Goal: Information Seeking & Learning: Learn about a topic

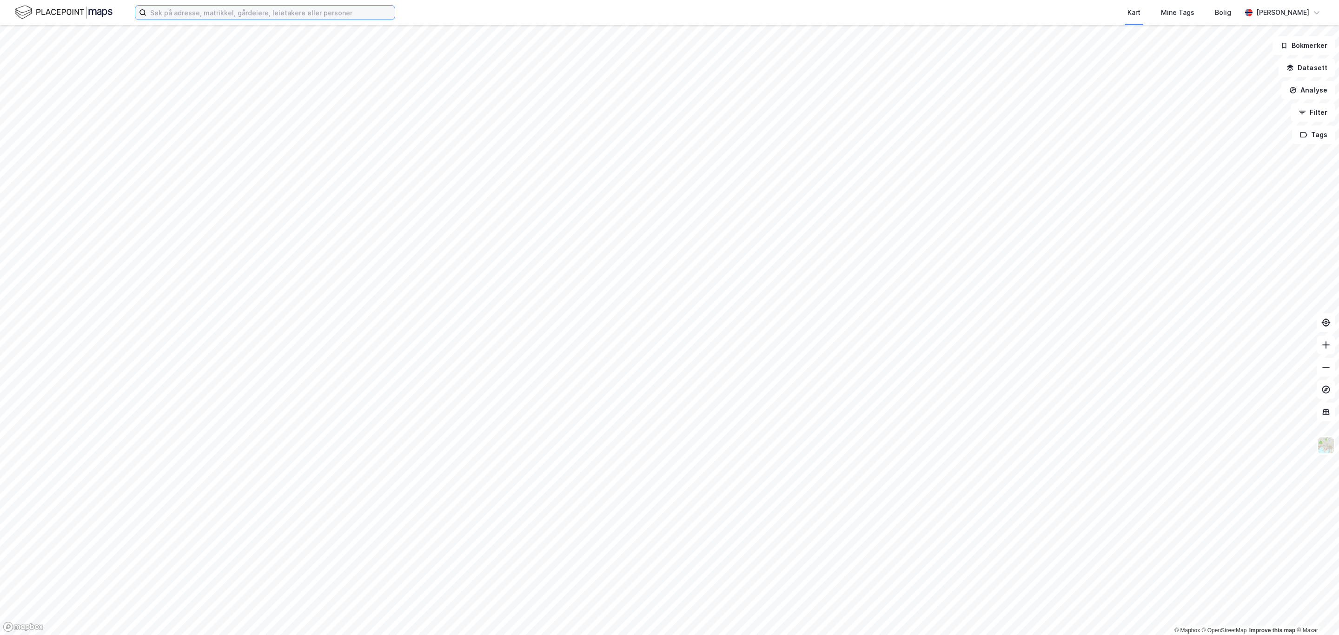
click at [169, 12] on input at bounding box center [271, 13] width 248 height 14
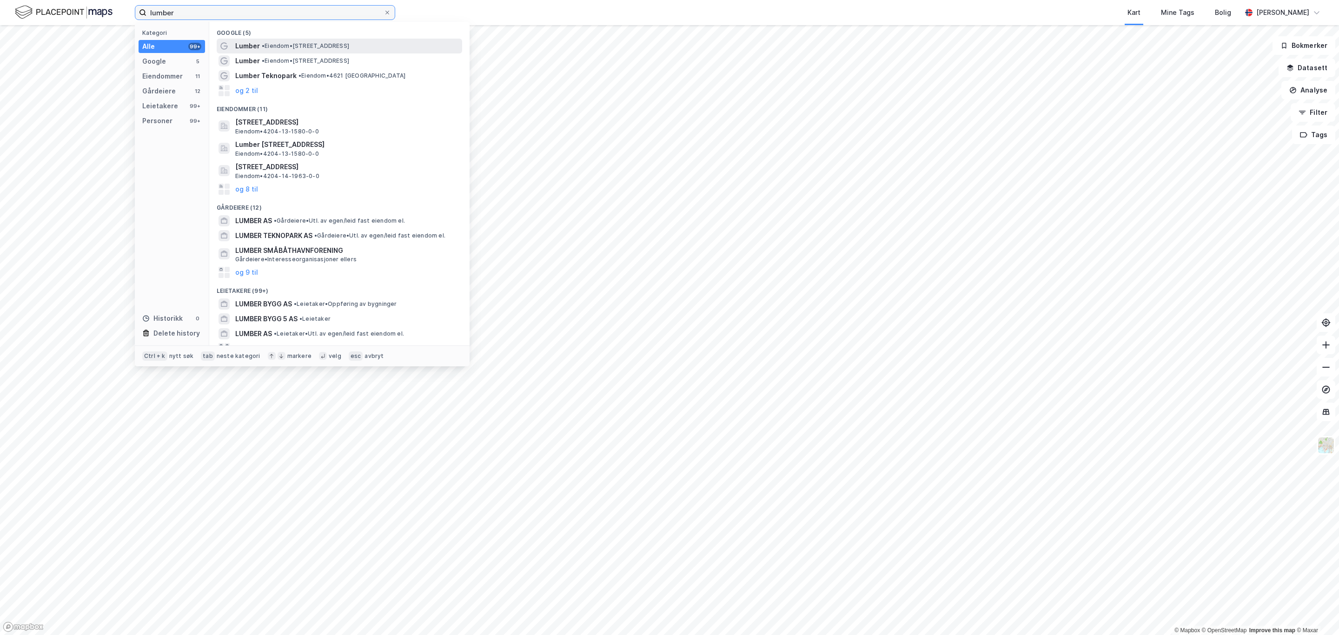
type input "lumber"
click at [290, 43] on span "• Eiendom • Lumberveien 23, 4621 Kristiansand" at bounding box center [305, 45] width 87 height 7
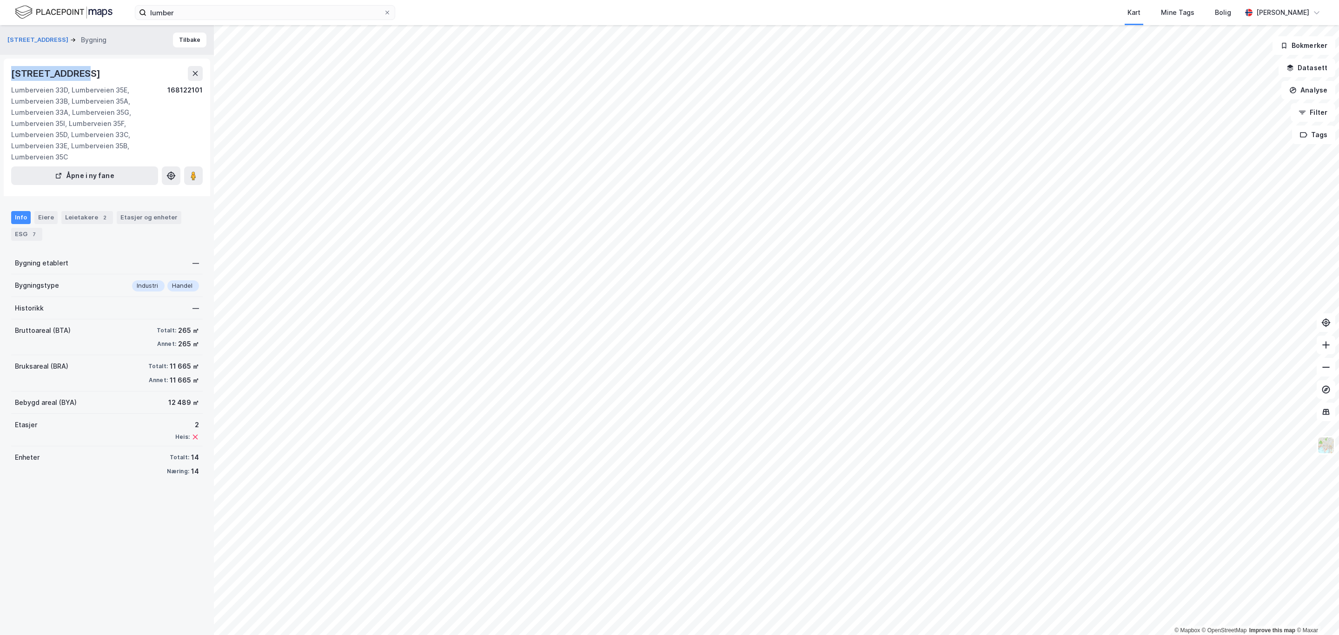
drag, startPoint x: 7, startPoint y: 74, endPoint x: 81, endPoint y: 62, distance: 75.0
click at [81, 62] on div "Lumberveien 37, 4621, AGDER Lumberveien 33D, Lumberveien 35E, Lumberveien 33B, …" at bounding box center [107, 128] width 206 height 138
copy div "Lumberveien 37"
click at [76, 211] on div "Leietakere 2" at bounding box center [87, 217] width 52 height 13
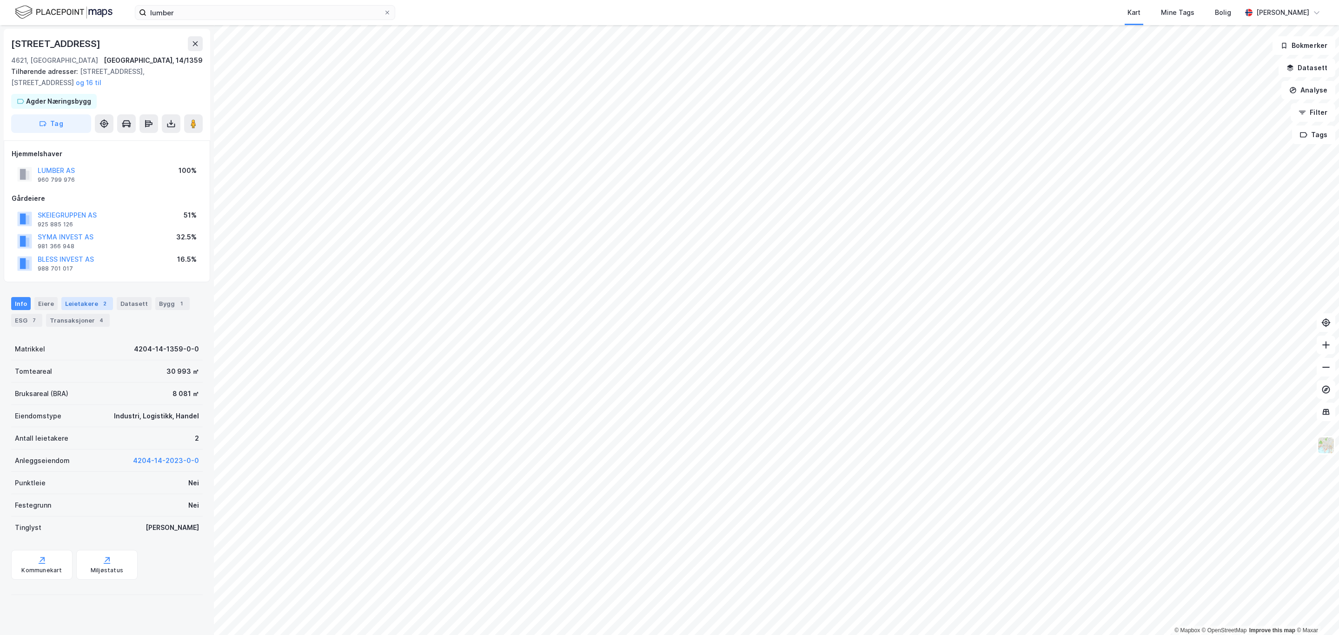
click at [80, 310] on div "Leietakere 2" at bounding box center [87, 303] width 52 height 13
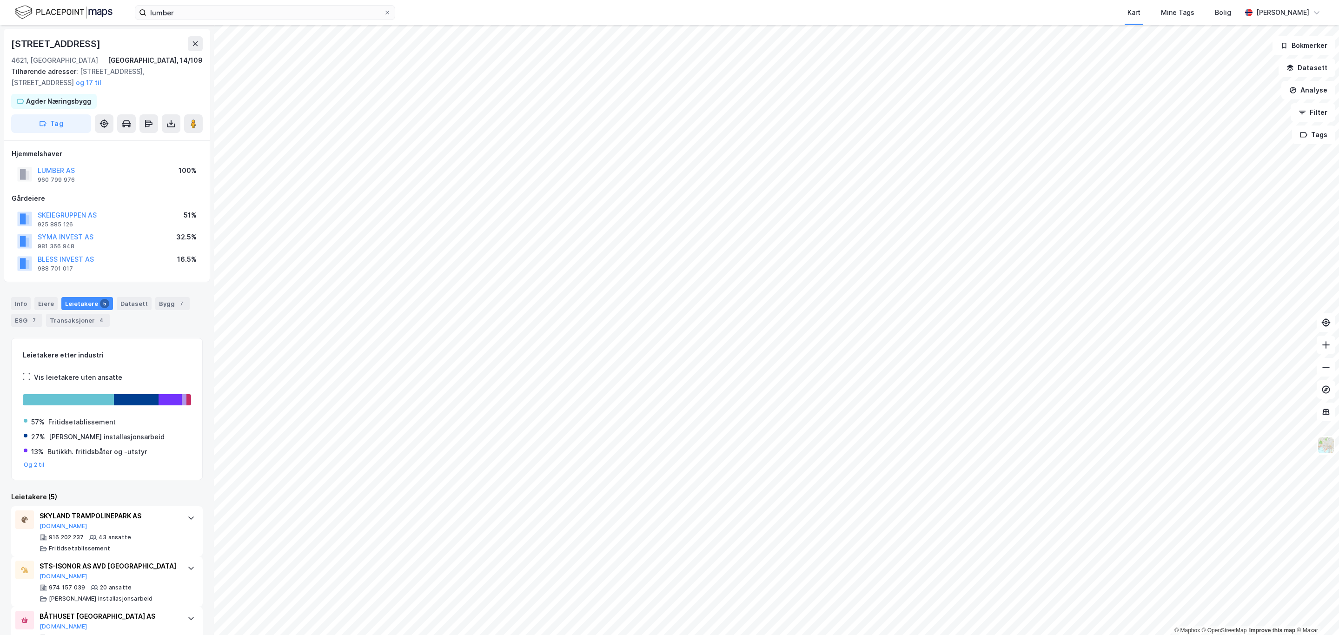
click at [943, 3] on div "lumber Kart Mine Tags Bolig Simen Standahl © Mapbox © OpenStreetMap Improve thi…" at bounding box center [669, 317] width 1339 height 635
